Goal: Information Seeking & Learning: Compare options

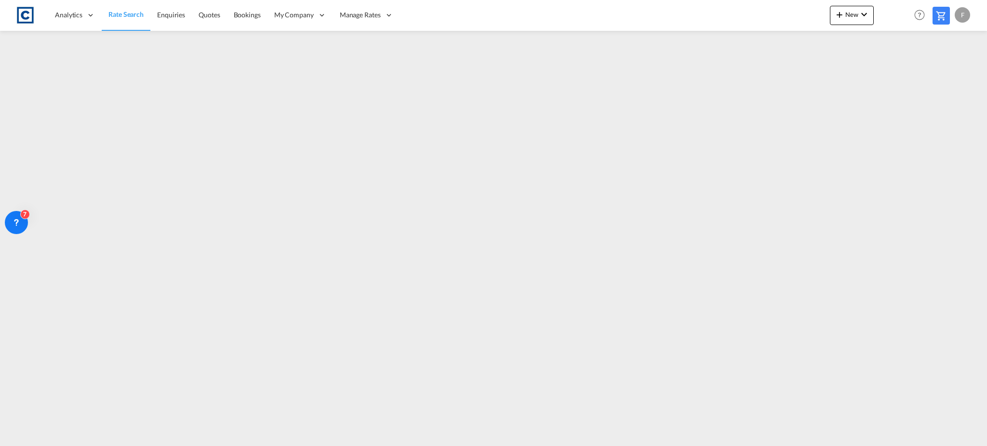
click at [942, 11] on md-icon at bounding box center [942, 16] width 12 height 12
click at [107, 18] on link "Rate Search" at bounding box center [126, 15] width 48 height 31
